Goal: Check status: Check status

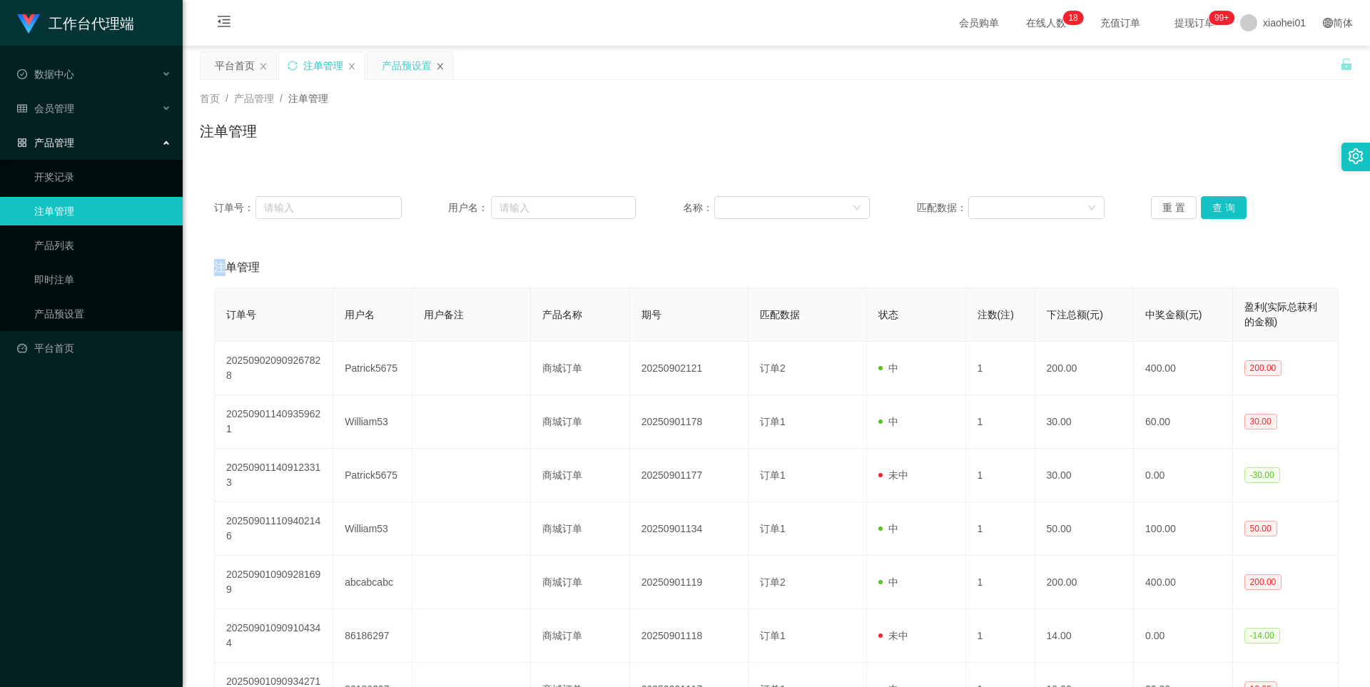
click at [439, 66] on icon "图标: close" at bounding box center [440, 66] width 9 height 9
click at [75, 319] on link "产品预设置" at bounding box center [102, 314] width 137 height 29
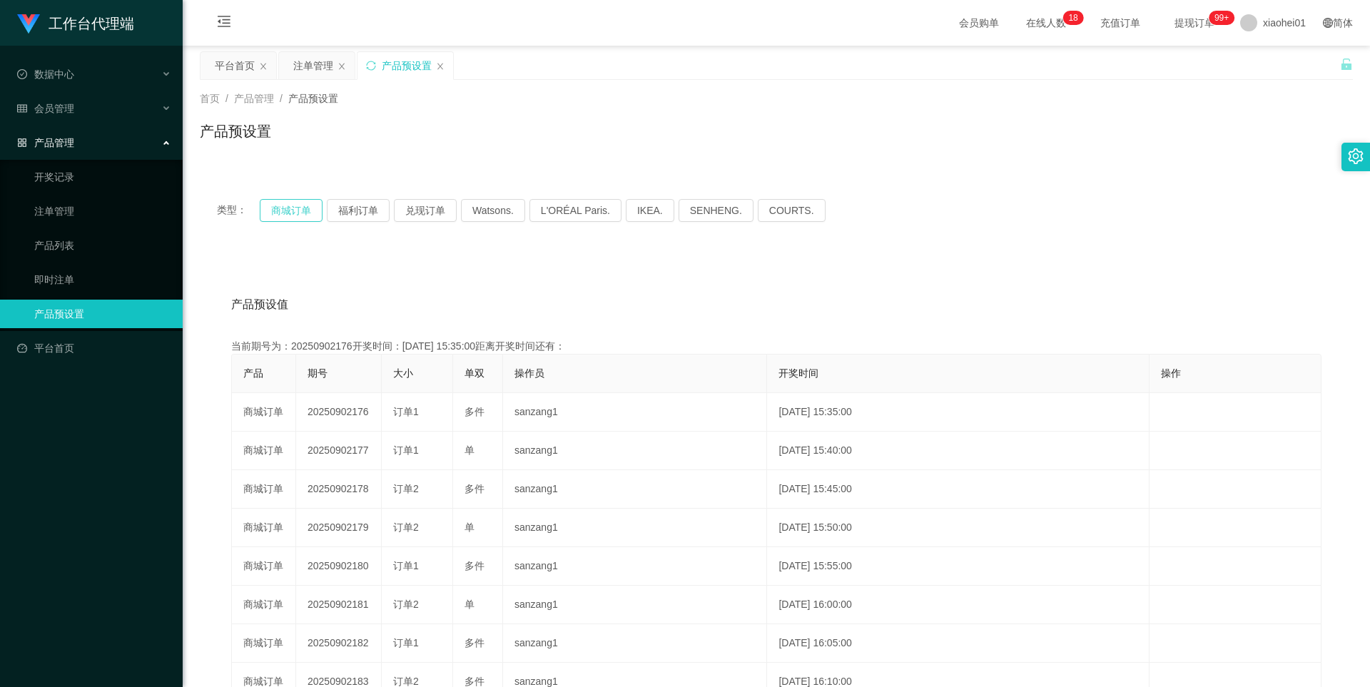
click at [288, 203] on button "商城订单" at bounding box center [291, 210] width 63 height 23
click at [292, 205] on button "商城订单" at bounding box center [291, 210] width 63 height 23
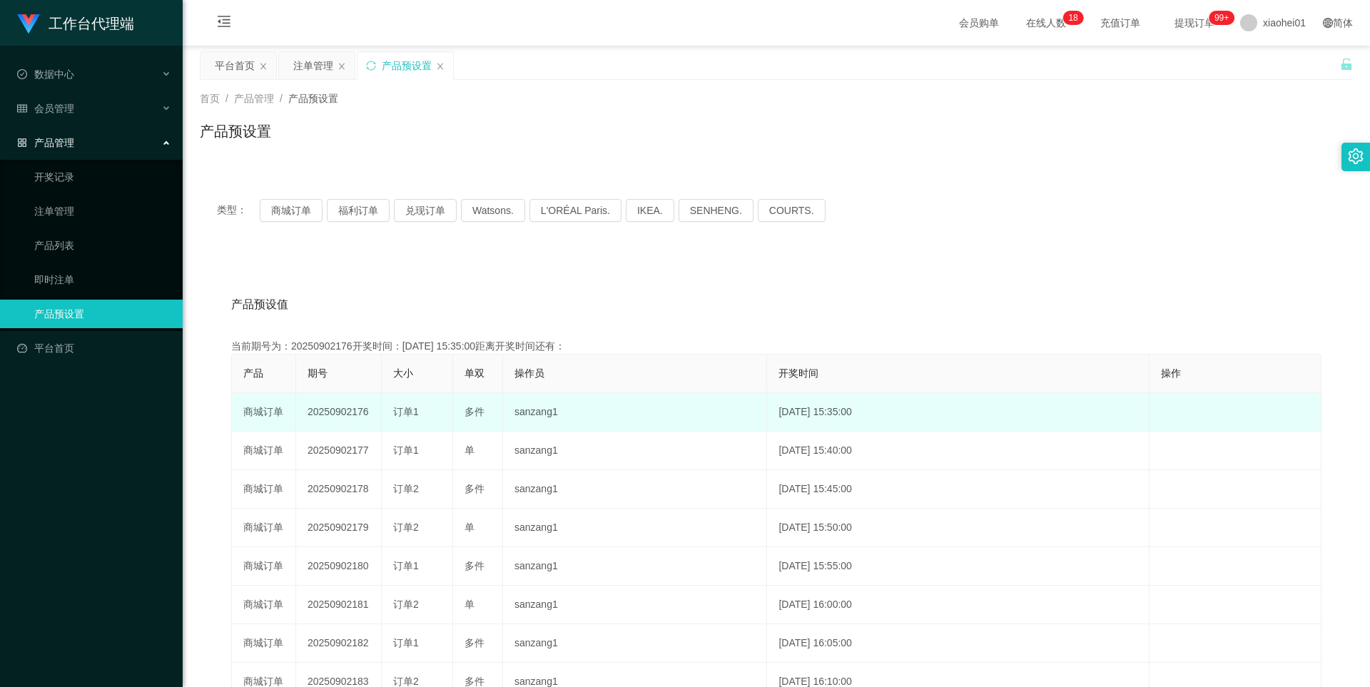
click at [340, 410] on td "20250902176" at bounding box center [339, 412] width 86 height 39
copy td "20250902176"
click at [365, 413] on td "20250902176" at bounding box center [339, 412] width 86 height 39
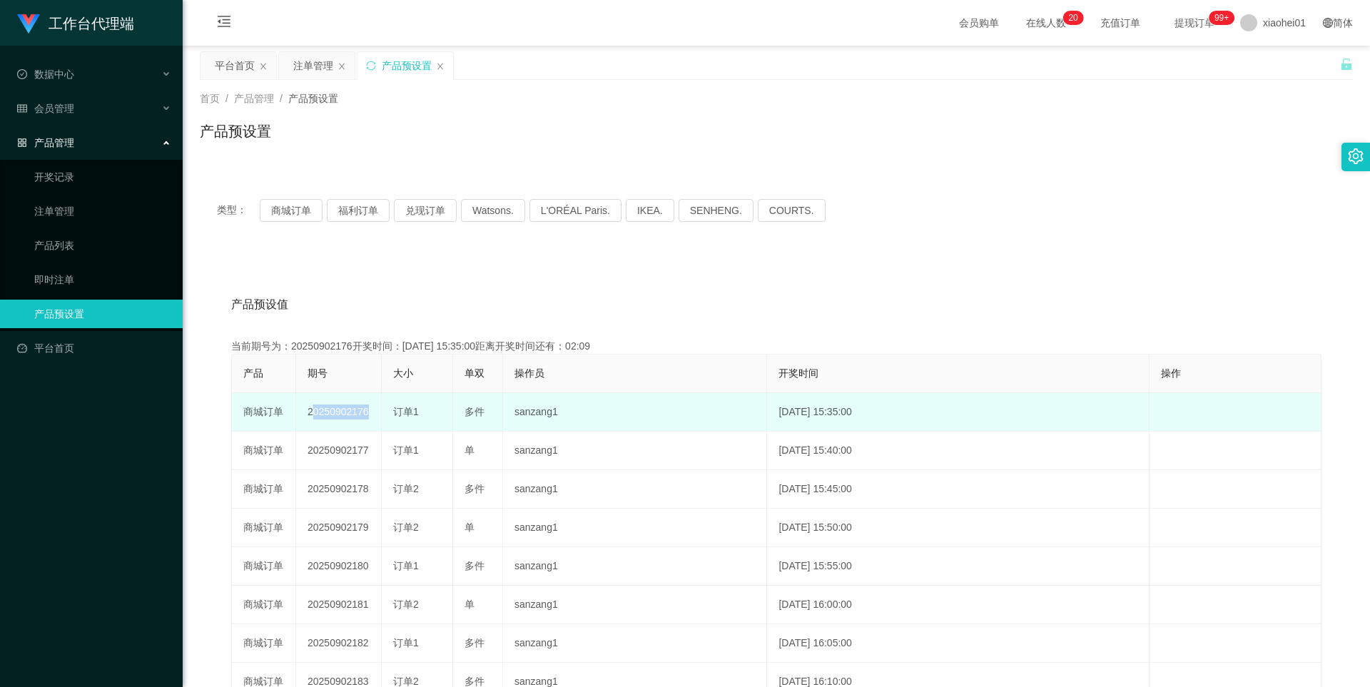
click at [365, 413] on td "20250902176" at bounding box center [339, 412] width 86 height 39
copy td "20250902176"
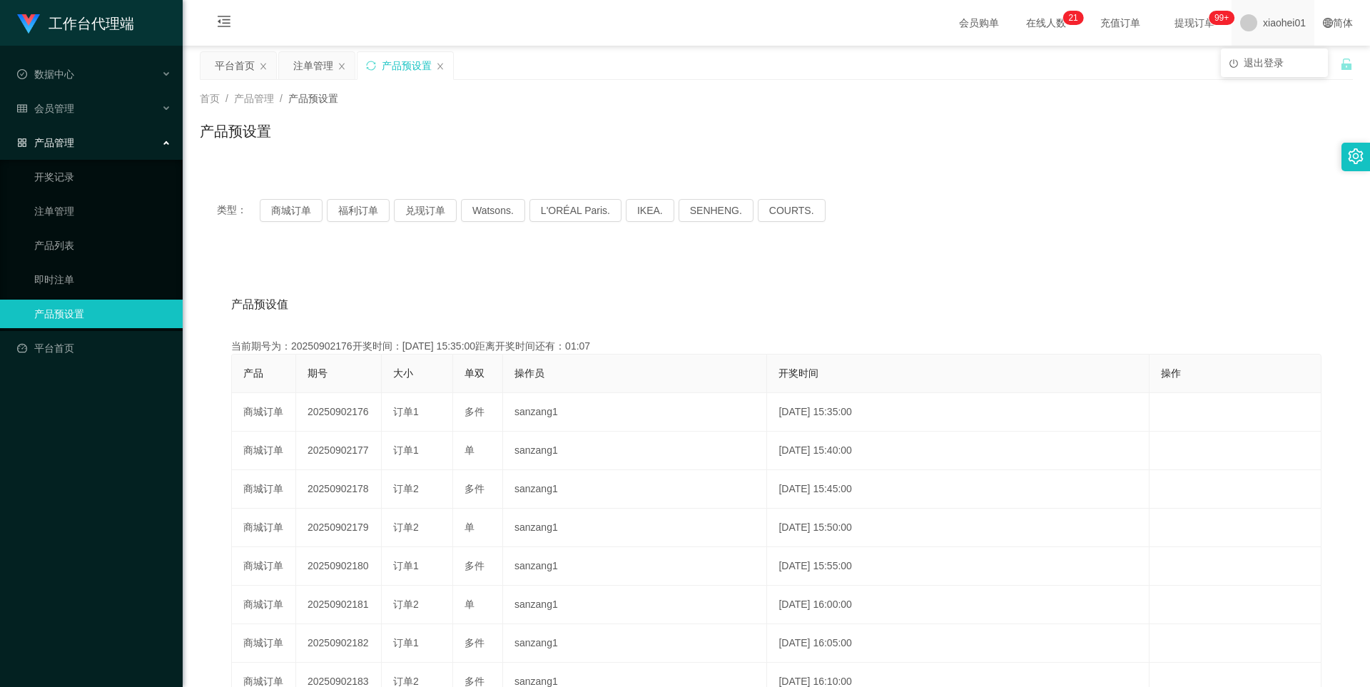
click at [1275, 15] on span "xiaohei01" at bounding box center [1284, 23] width 43 height 46
click at [1270, 52] on li "退出登录" at bounding box center [1274, 62] width 107 height 23
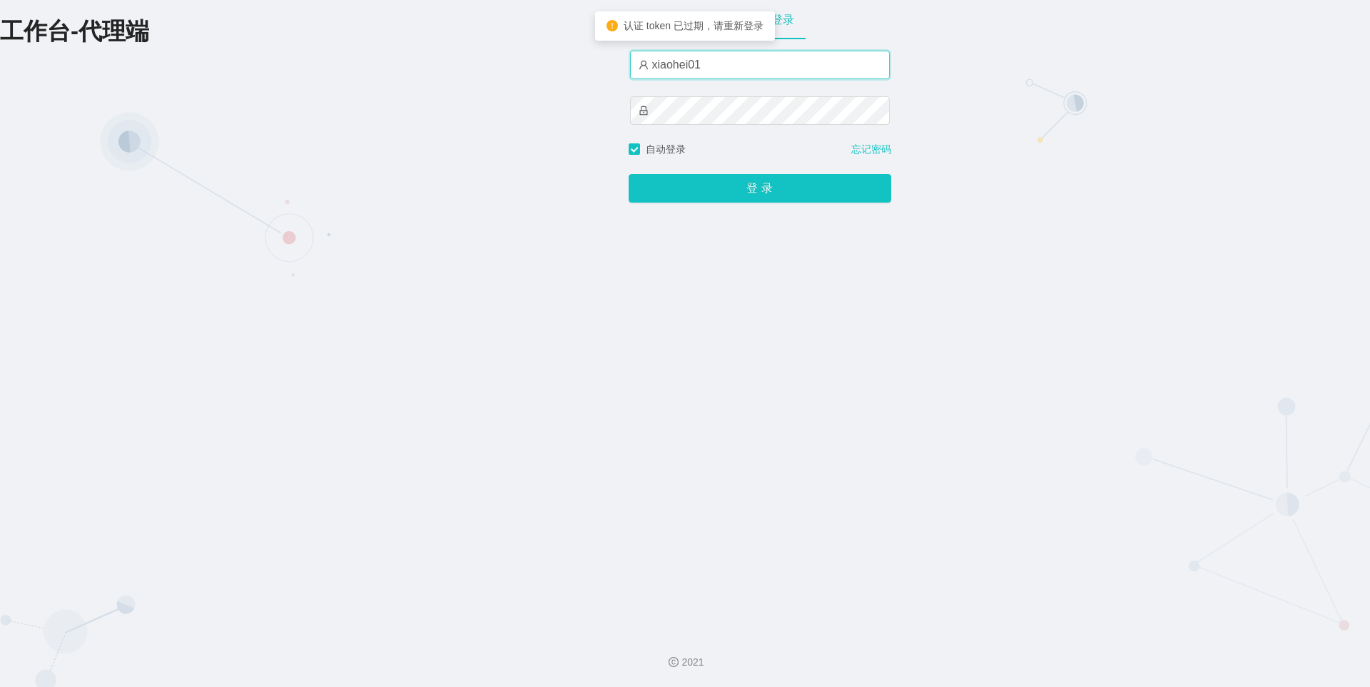
click at [758, 66] on input "xiaohei01" at bounding box center [760, 65] width 260 height 29
type input "xiaohei06"
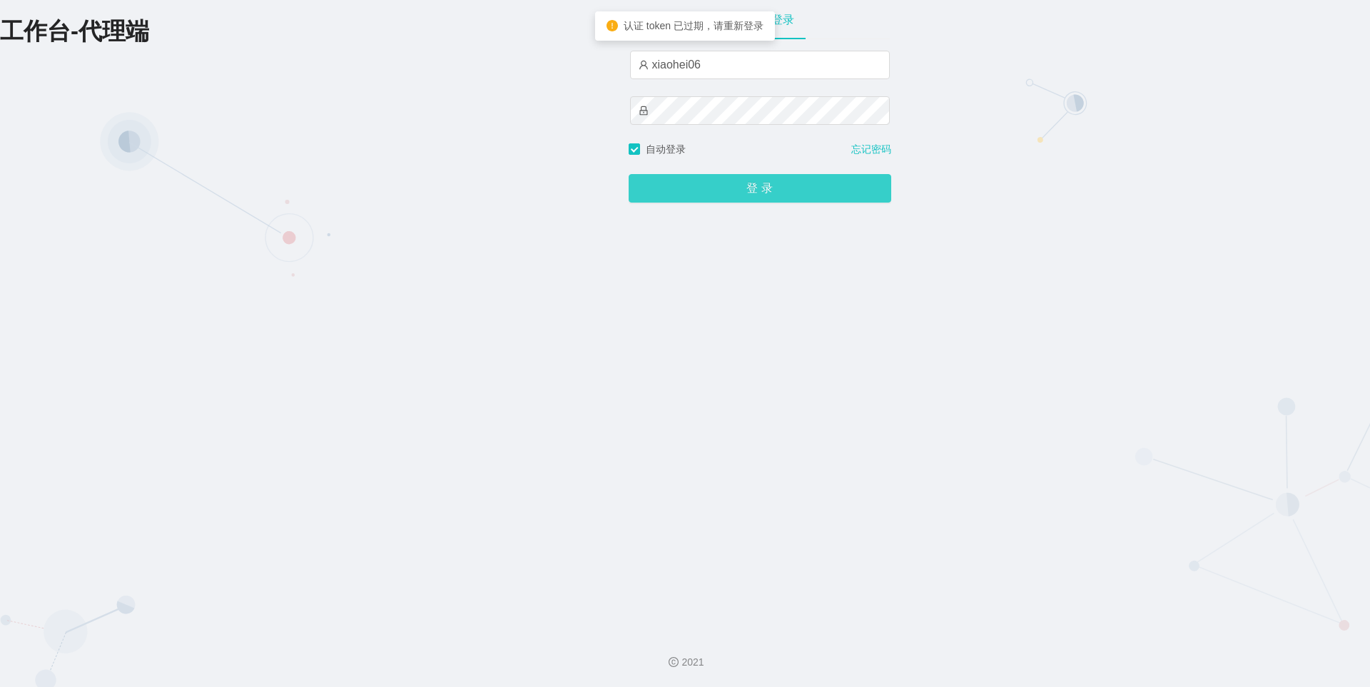
click at [739, 189] on button "登 录" at bounding box center [760, 188] width 263 height 29
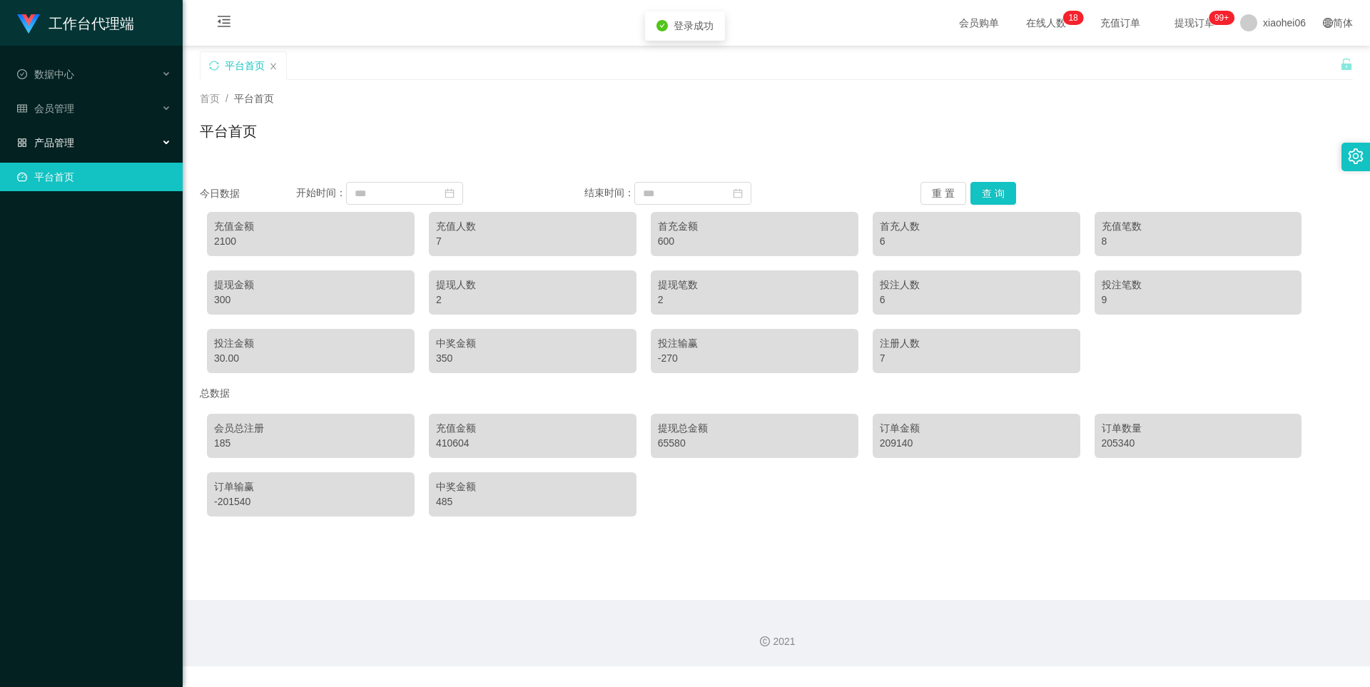
click at [68, 141] on span "产品管理" at bounding box center [45, 142] width 57 height 11
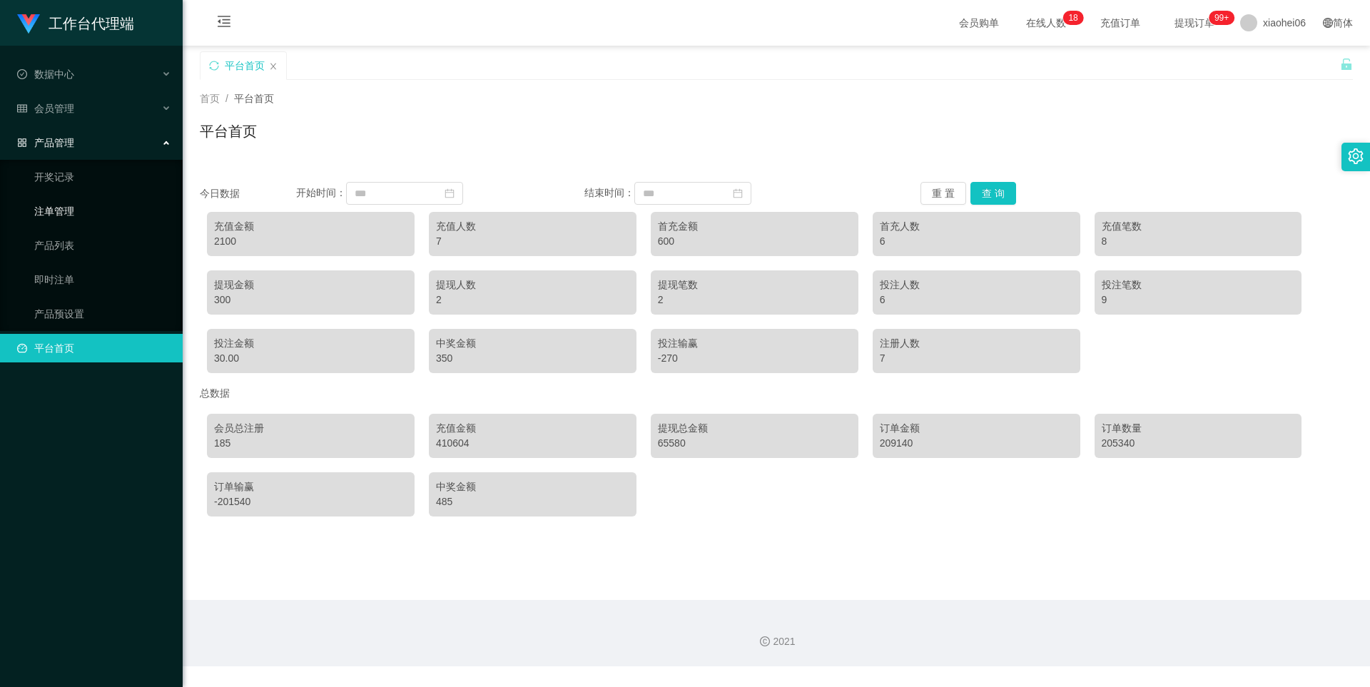
click at [57, 201] on link "注单管理" at bounding box center [102, 211] width 137 height 29
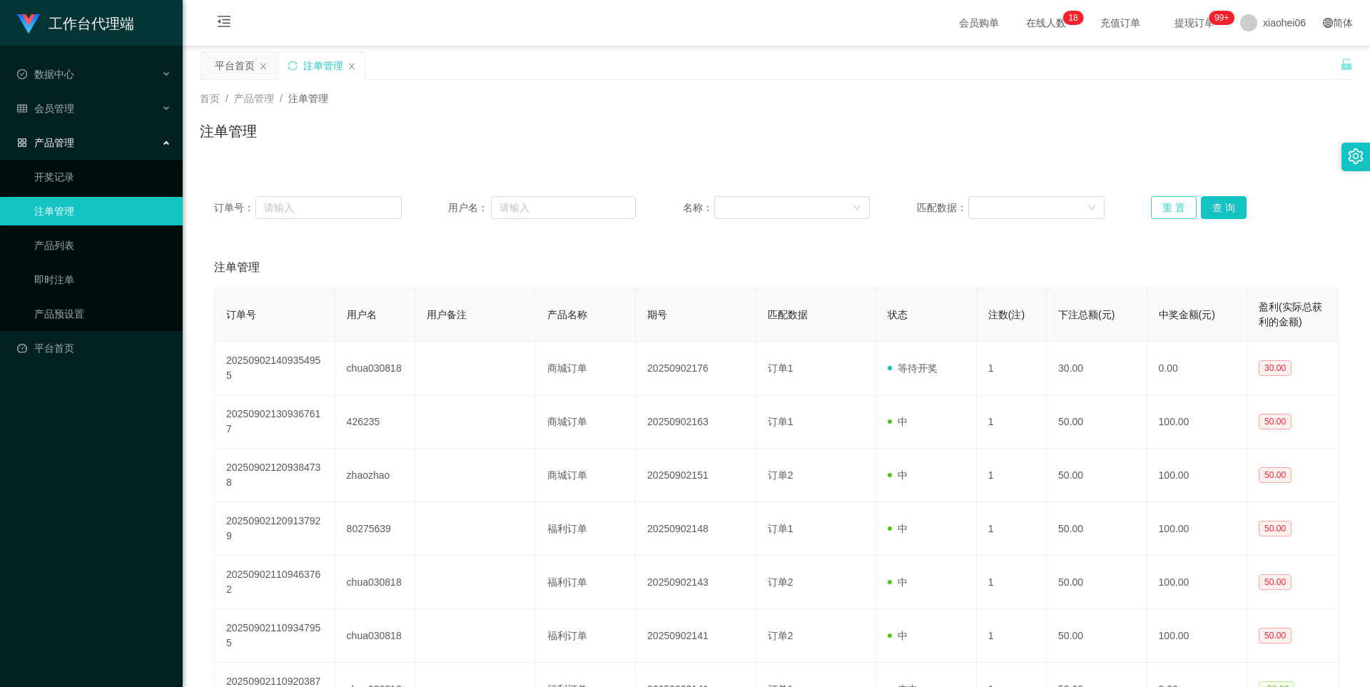
click at [1186, 201] on button "重 置" at bounding box center [1174, 207] width 46 height 23
click at [1208, 206] on button "查 询" at bounding box center [1224, 207] width 46 height 23
click at [1208, 206] on div "重 置 查 询" at bounding box center [1245, 207] width 188 height 23
click at [1208, 206] on button "查 询" at bounding box center [1224, 207] width 46 height 23
click at [1213, 210] on button "查 询" at bounding box center [1224, 207] width 46 height 23
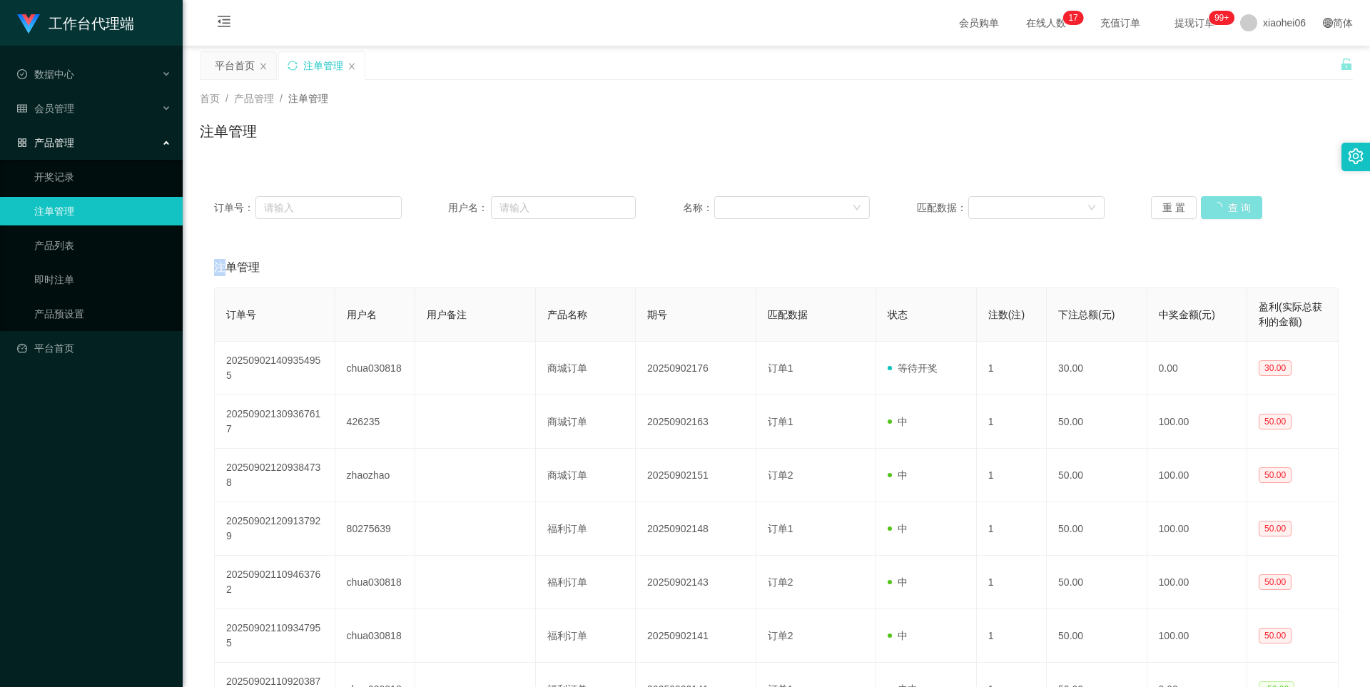
click at [1213, 210] on div "重 置 查 询" at bounding box center [1245, 207] width 188 height 23
click at [1228, 198] on button "查 询" at bounding box center [1224, 207] width 46 height 23
click at [1228, 198] on div "重 置 查 询" at bounding box center [1245, 207] width 188 height 23
click at [1228, 198] on button "查 询" at bounding box center [1224, 207] width 46 height 23
click at [42, 317] on link "产品预设置" at bounding box center [102, 314] width 137 height 29
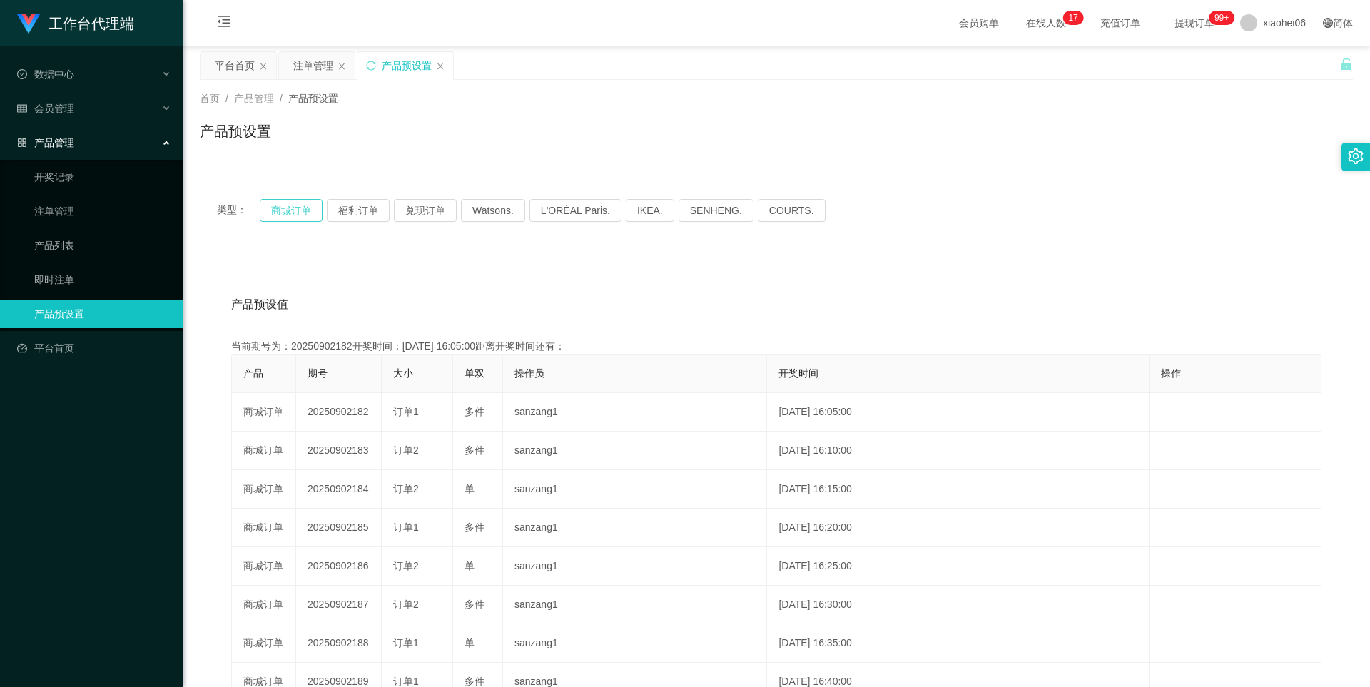
click at [276, 201] on button "商城订单" at bounding box center [291, 210] width 63 height 23
click at [278, 201] on button "商城订单" at bounding box center [291, 210] width 63 height 23
click at [280, 203] on button "商城订单" at bounding box center [291, 210] width 63 height 23
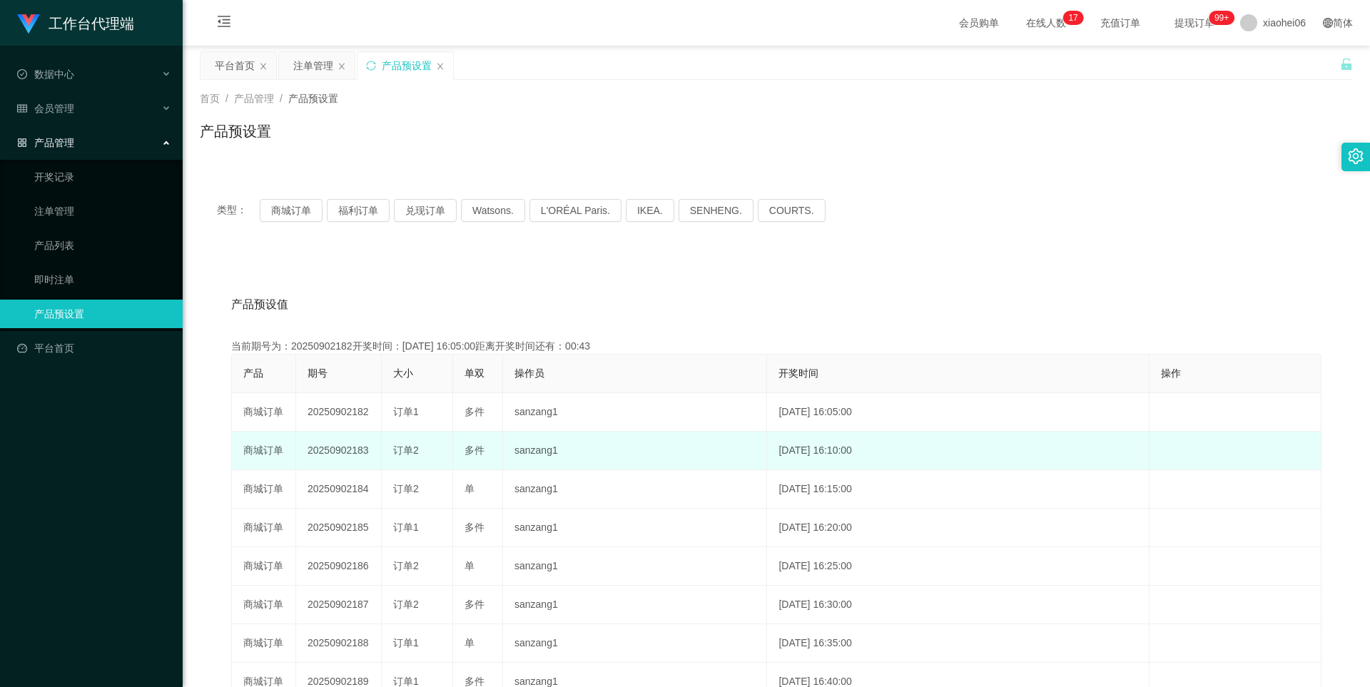
click at [338, 451] on td "20250902183" at bounding box center [339, 451] width 86 height 39
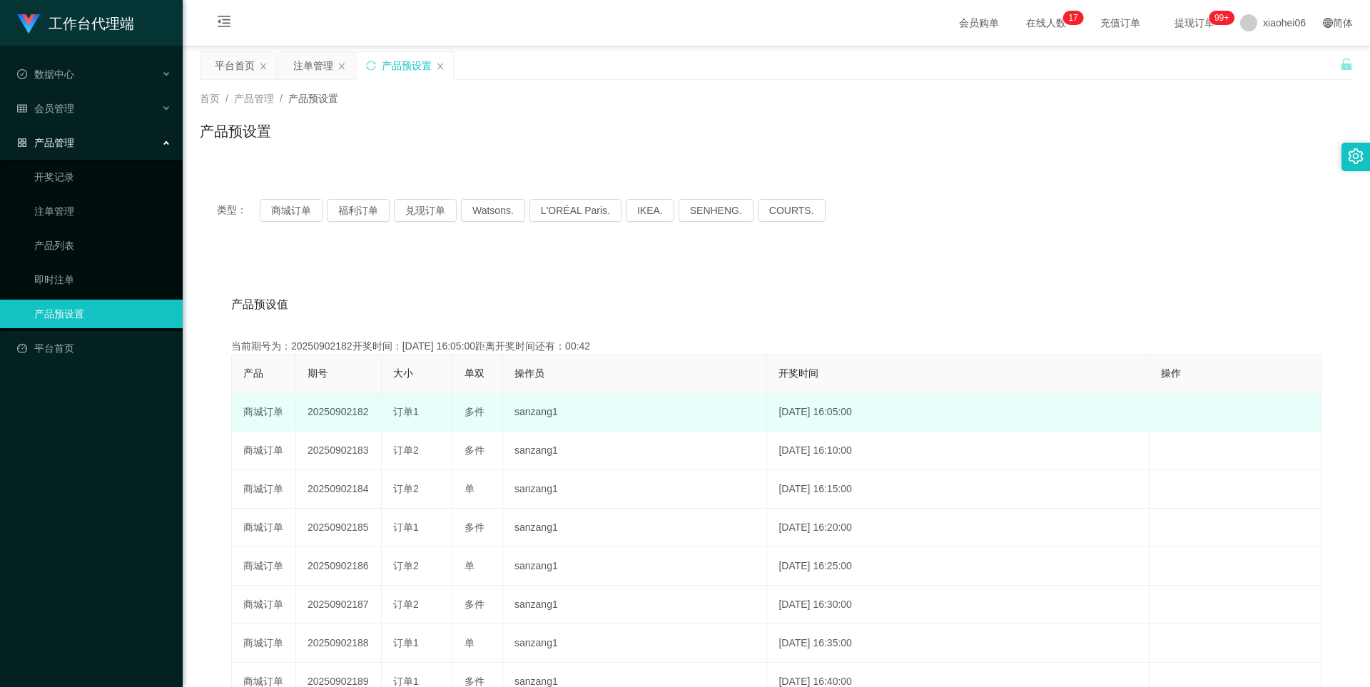
copy td "20250902183"
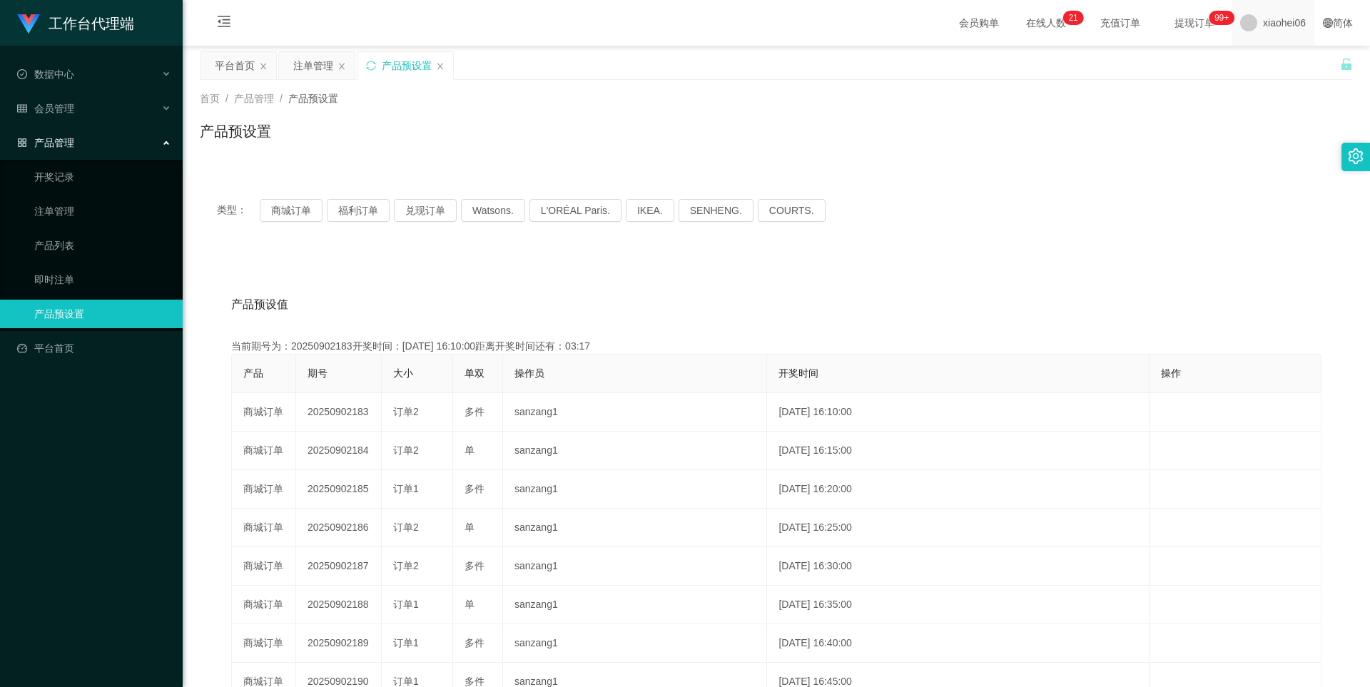
click at [1263, 24] on span "xiaohei06" at bounding box center [1284, 23] width 43 height 46
click at [1267, 69] on div "平台首页 注单管理 产品预设置" at bounding box center [770, 75] width 1141 height 49
click at [1263, 29] on span "xiaohei06" at bounding box center [1284, 23] width 43 height 46
click at [1260, 63] on span "退出登录" at bounding box center [1264, 62] width 40 height 11
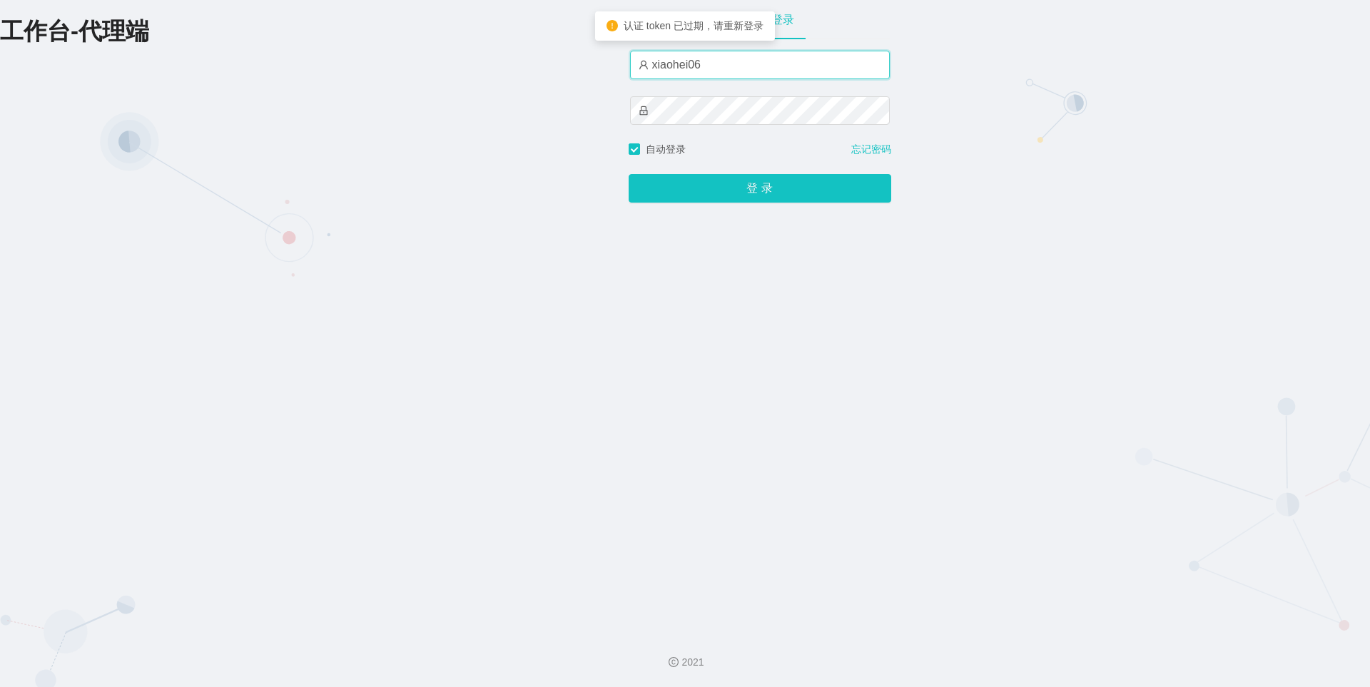
click at [718, 65] on input "xiaohei06" at bounding box center [760, 65] width 260 height 29
type input "xiaohei03"
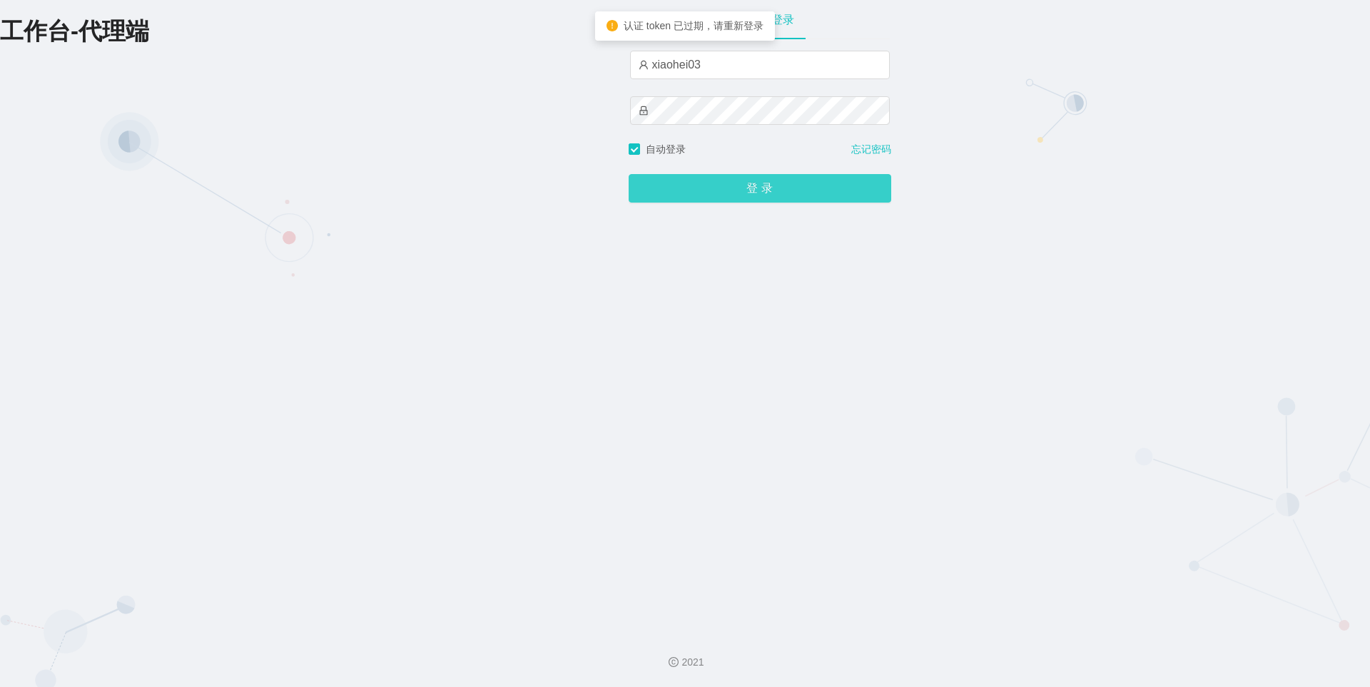
click at [727, 198] on button "登 录" at bounding box center [760, 188] width 263 height 29
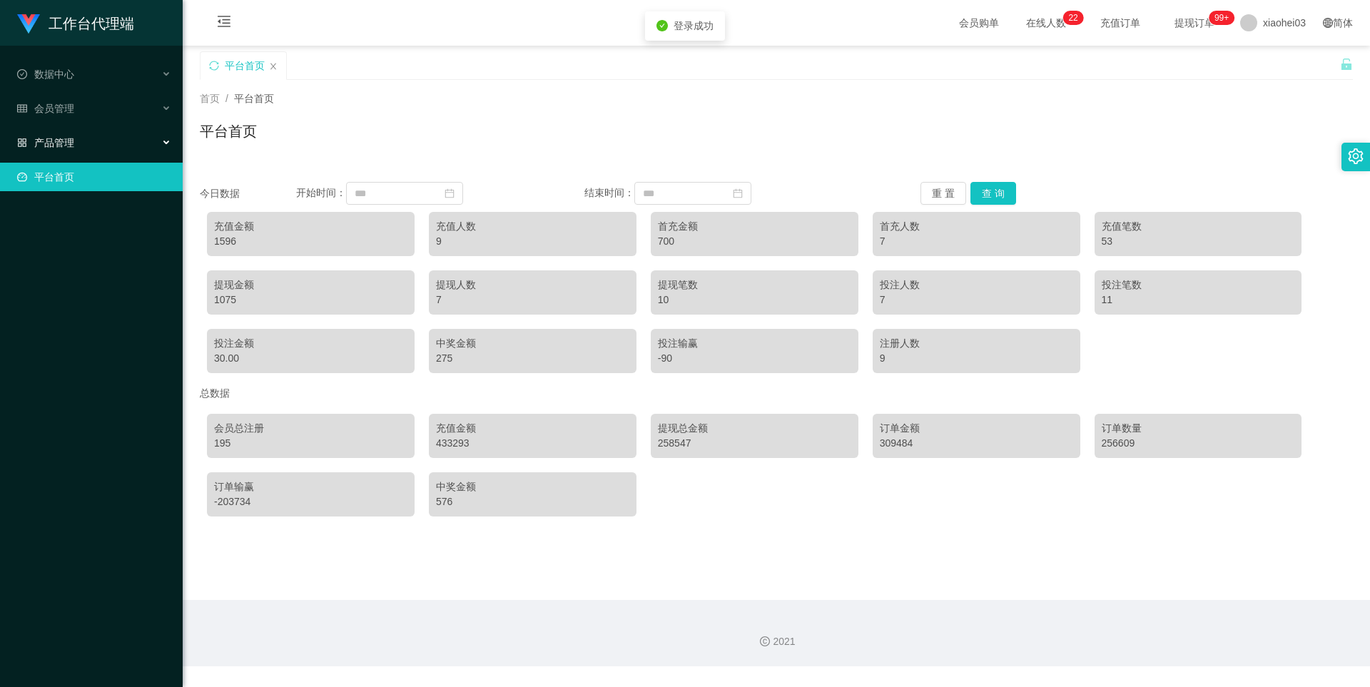
click at [68, 144] on span "产品管理" at bounding box center [45, 142] width 57 height 11
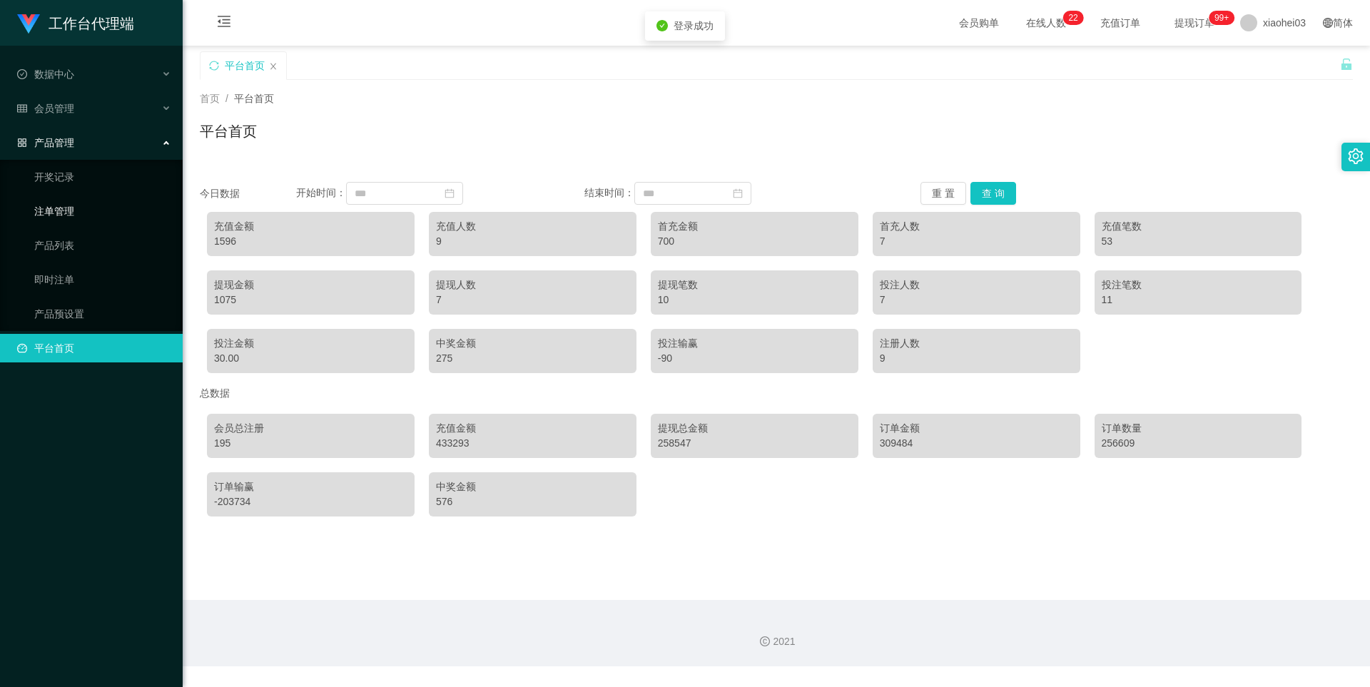
click at [41, 220] on link "注单管理" at bounding box center [102, 211] width 137 height 29
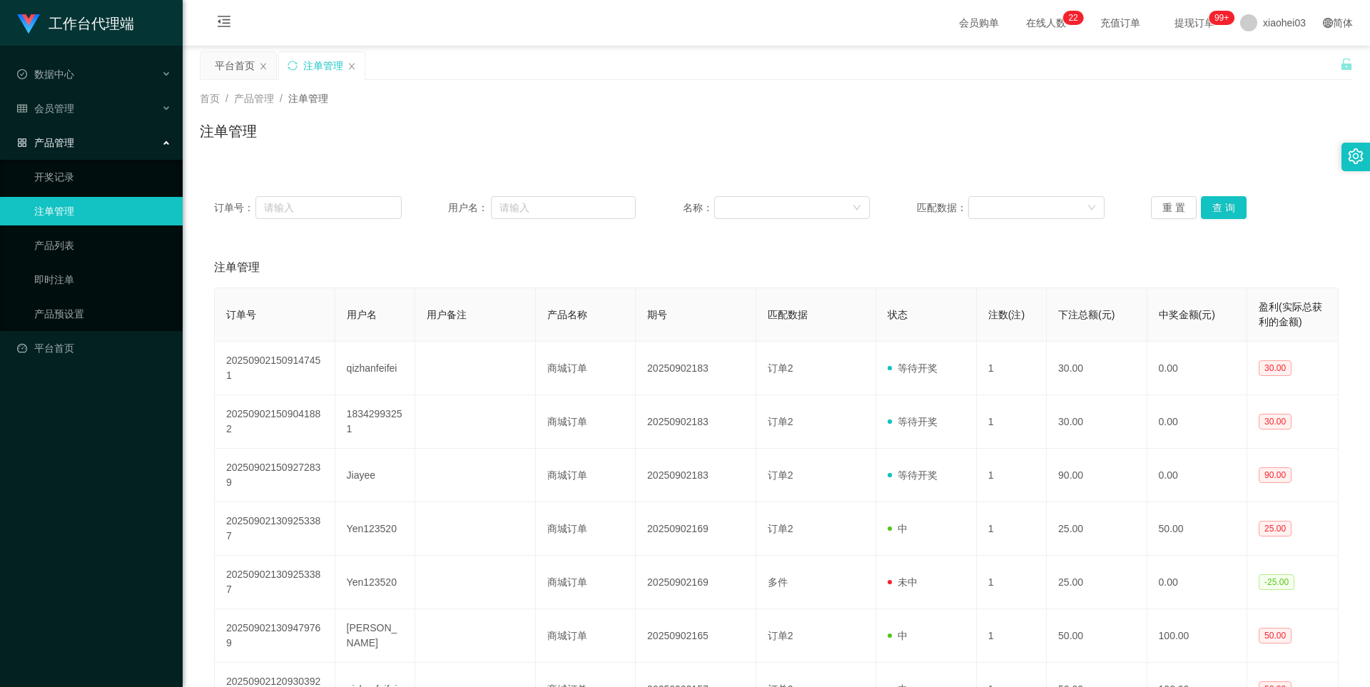
click at [1245, 203] on div "重 置 查 询" at bounding box center [1245, 207] width 188 height 23
click at [1211, 207] on button "查 询" at bounding box center [1224, 207] width 46 height 23
click at [1218, 217] on button "查 询" at bounding box center [1224, 207] width 46 height 23
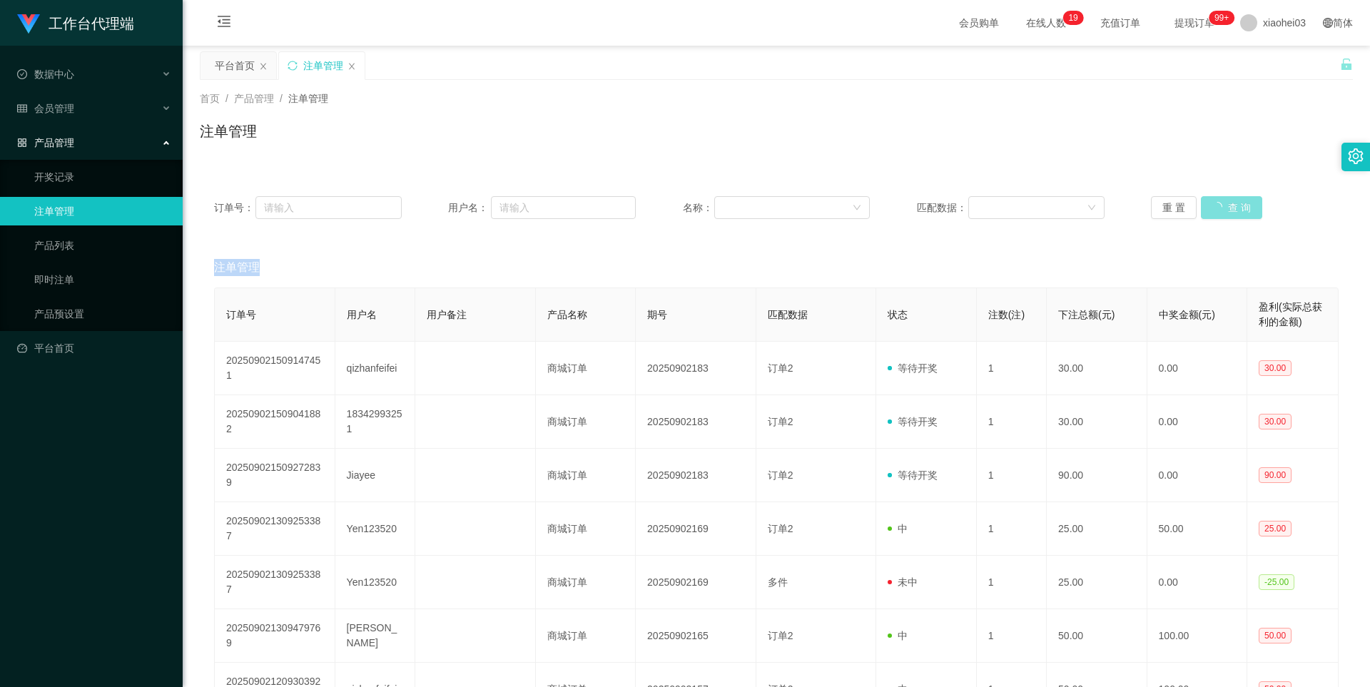
click at [1218, 217] on div "重 置 查 询" at bounding box center [1245, 207] width 188 height 23
click at [1218, 217] on button "查 询" at bounding box center [1224, 207] width 46 height 23
click at [1218, 213] on div "重 置 查 询" at bounding box center [1245, 207] width 188 height 23
click at [1218, 210] on button "查 询" at bounding box center [1224, 207] width 46 height 23
click at [1218, 210] on button "查 询" at bounding box center [1231, 207] width 61 height 23
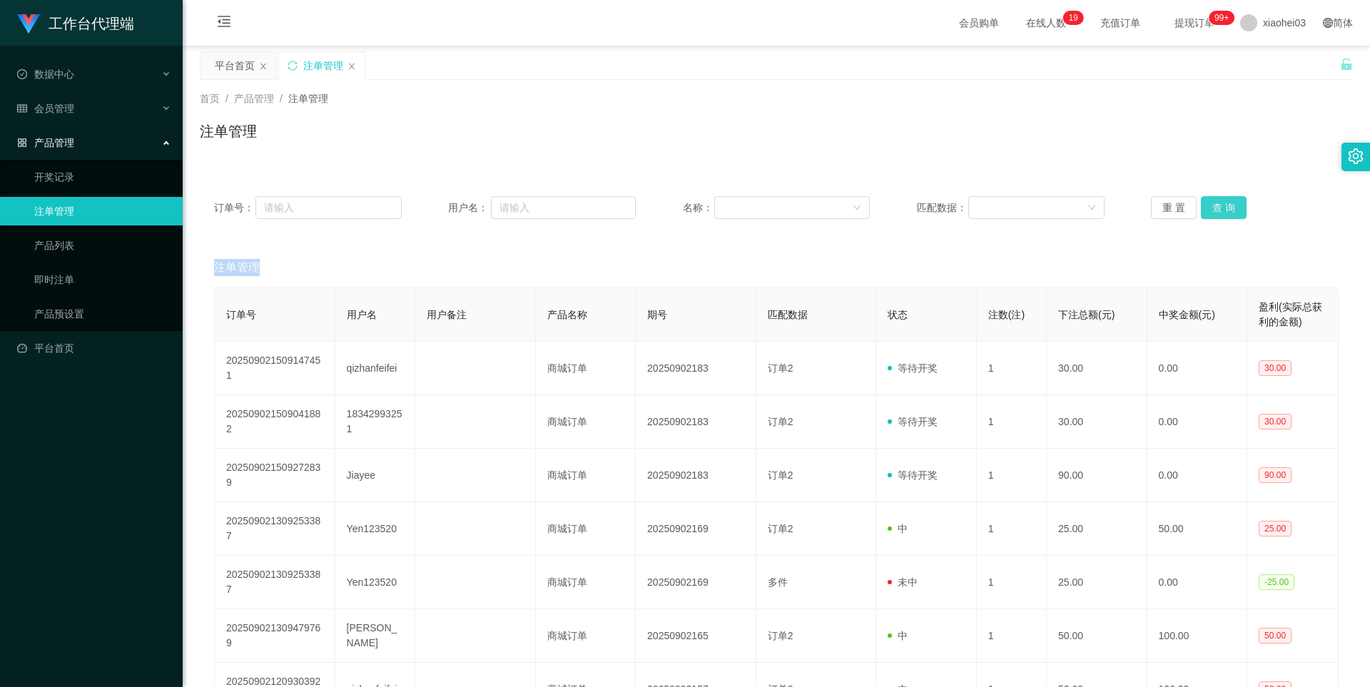
click at [1218, 210] on div "重 置 查 询" at bounding box center [1245, 207] width 188 height 23
click at [1218, 210] on button "查 询" at bounding box center [1224, 207] width 46 height 23
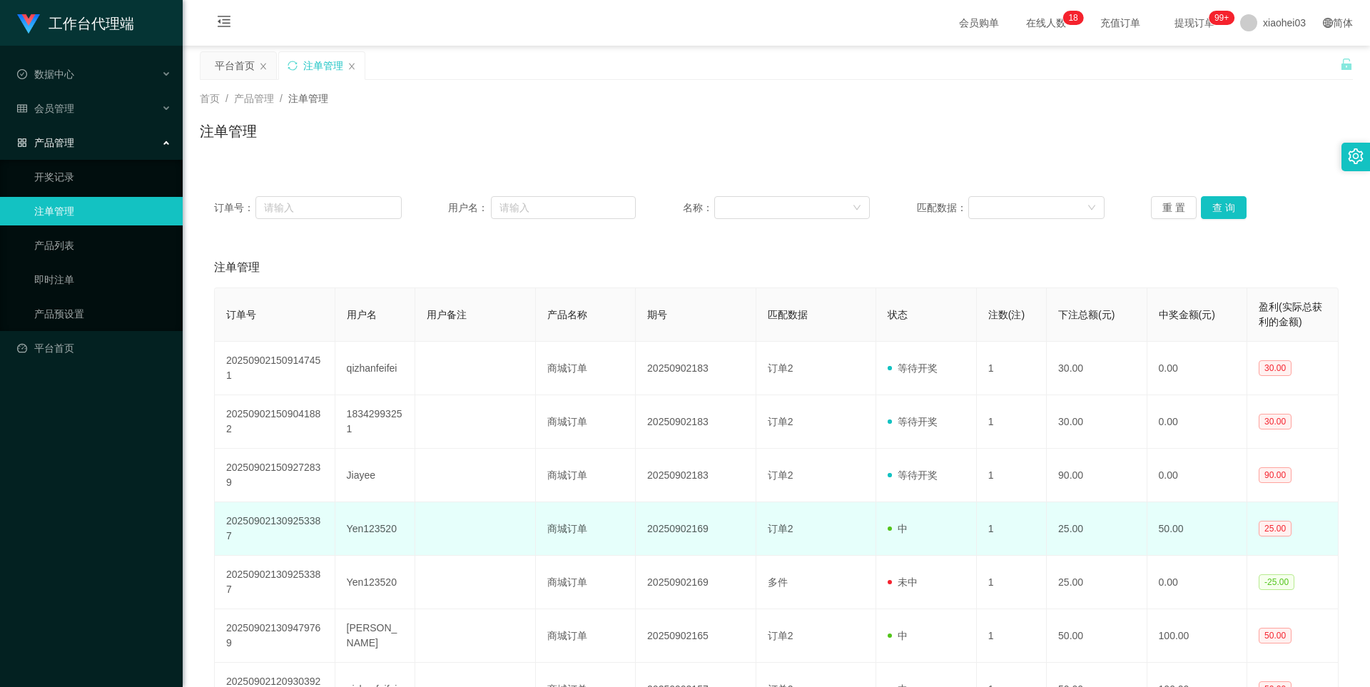
click at [513, 546] on td at bounding box center [475, 529] width 121 height 54
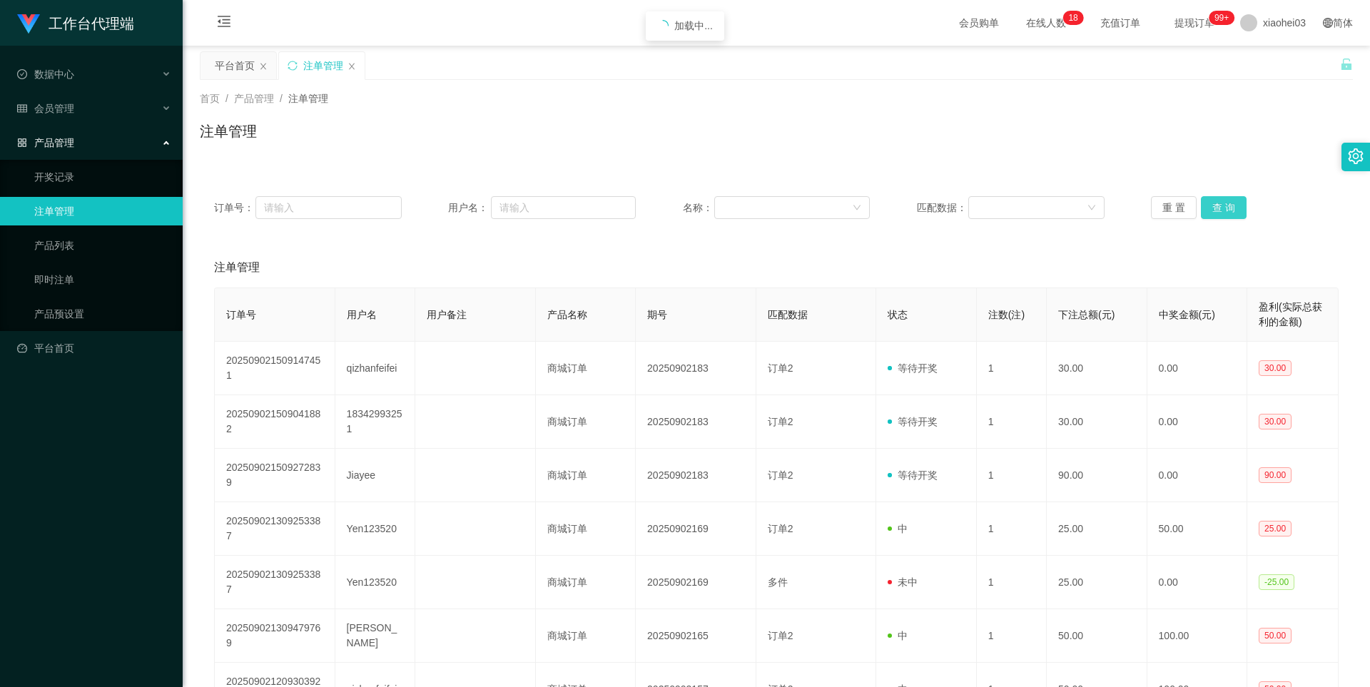
click at [1230, 215] on button "查 询" at bounding box center [1224, 207] width 46 height 23
click at [1230, 215] on div "重 置 查 询" at bounding box center [1245, 207] width 188 height 23
click at [1230, 215] on button "查 询" at bounding box center [1224, 207] width 46 height 23
drag, startPoint x: 1230, startPoint y: 215, endPoint x: 1216, endPoint y: 215, distance: 14.3
click at [1230, 215] on button "查 询" at bounding box center [1231, 207] width 61 height 23
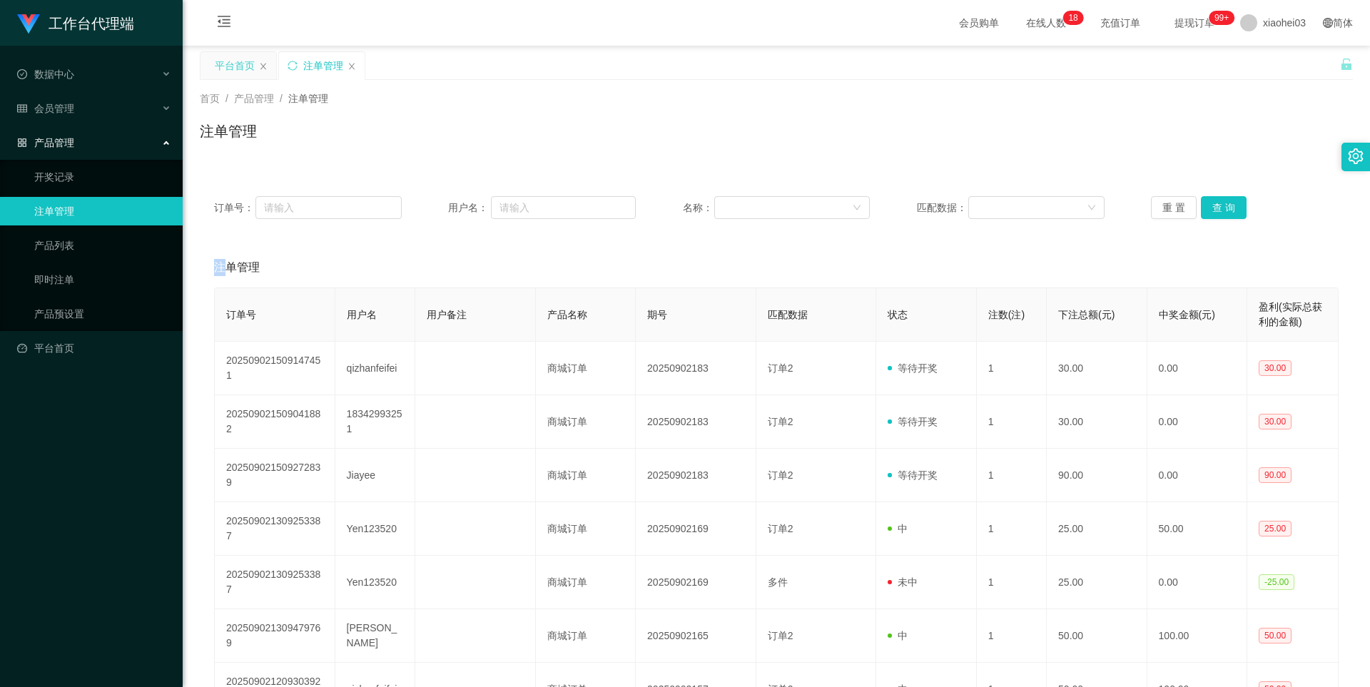
click at [253, 57] on div "平台首页" at bounding box center [235, 65] width 40 height 27
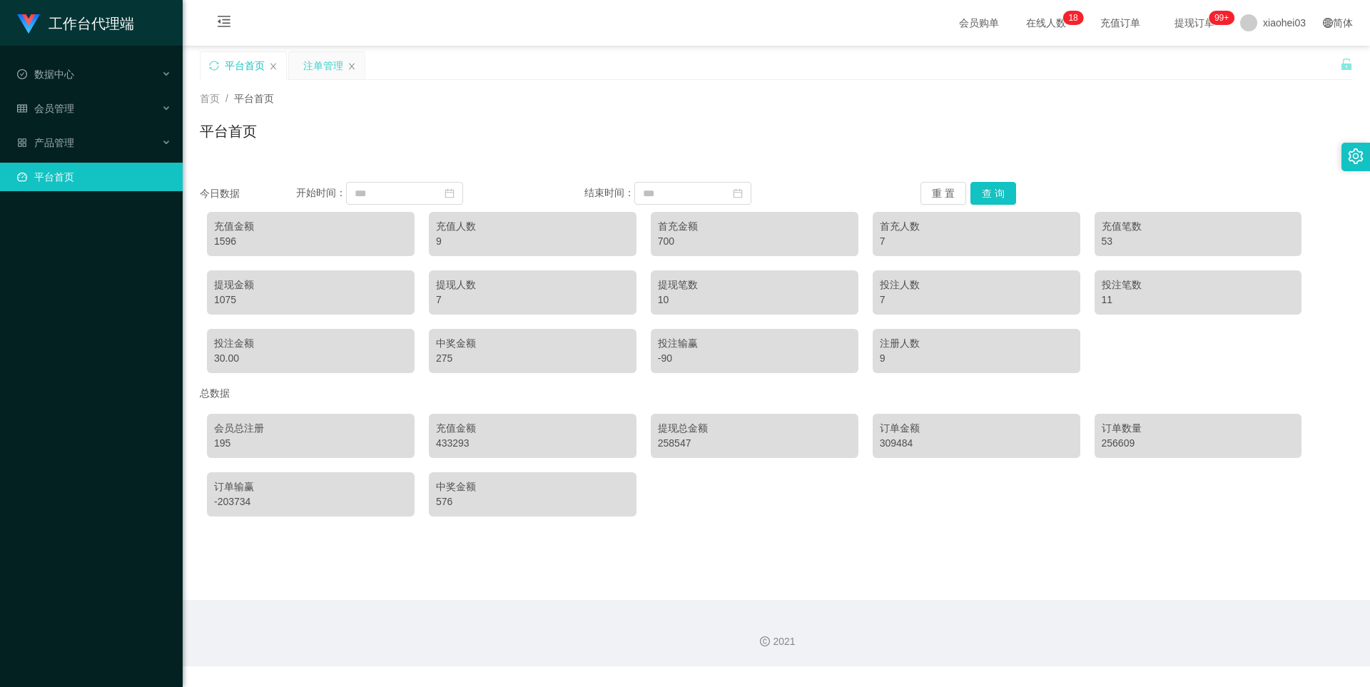
click at [331, 65] on div "注单管理" at bounding box center [323, 65] width 40 height 27
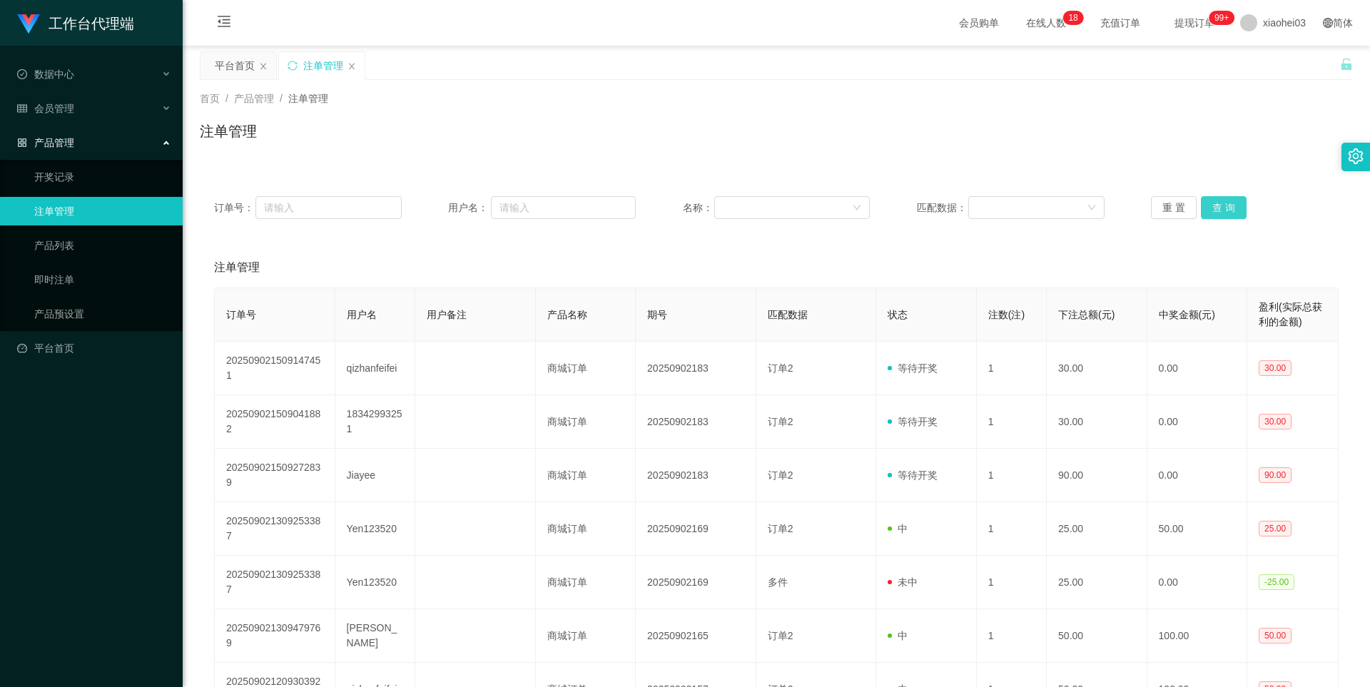
click at [1229, 211] on button "查 询" at bounding box center [1224, 207] width 46 height 23
click at [1229, 211] on div "重 置 查 询" at bounding box center [1245, 207] width 188 height 23
click at [1229, 211] on button "查 询" at bounding box center [1224, 207] width 46 height 23
click at [1229, 211] on div "重 置 查 询" at bounding box center [1245, 207] width 188 height 23
